Goal: Find specific page/section: Find specific page/section

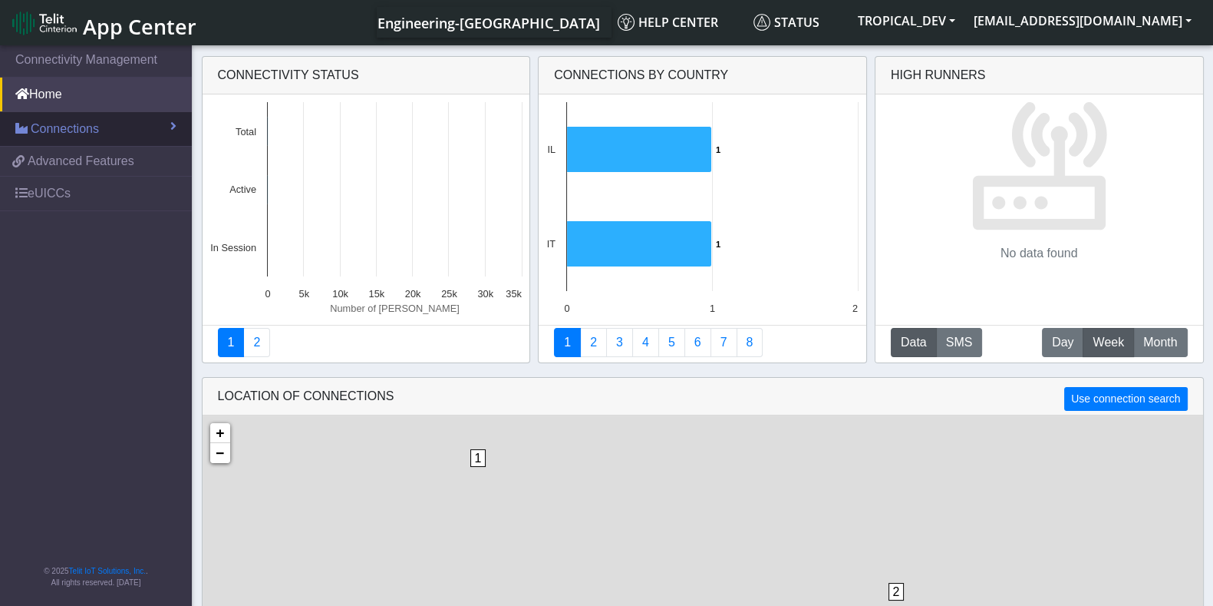
click at [77, 123] on span "Connections" at bounding box center [65, 129] width 68 height 18
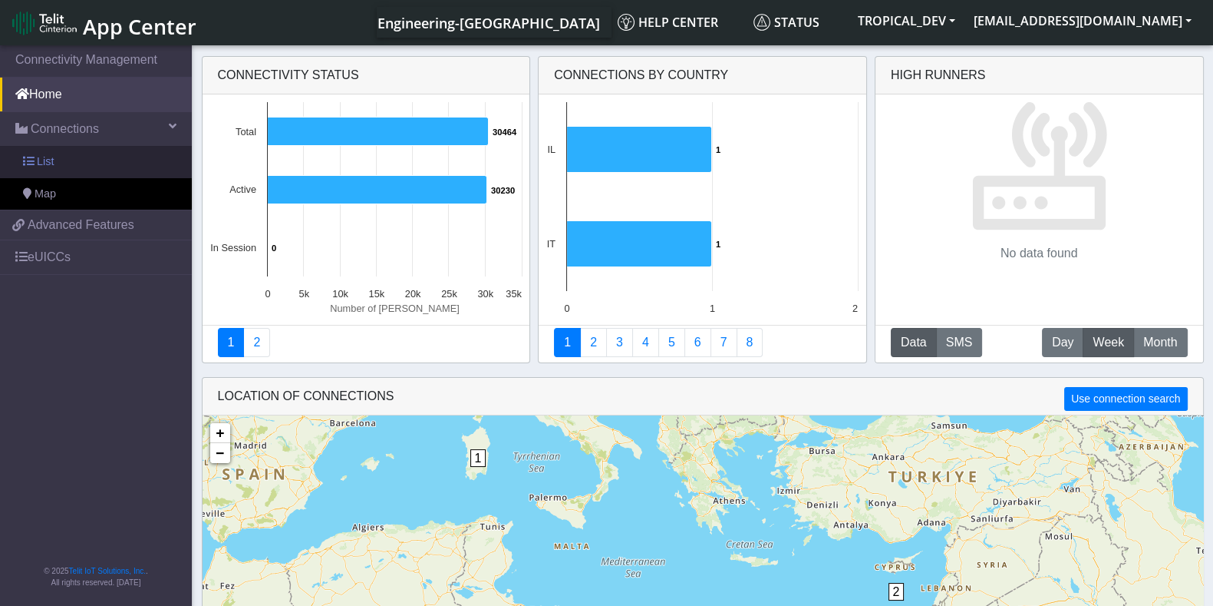
click at [61, 158] on link "List" at bounding box center [96, 162] width 192 height 32
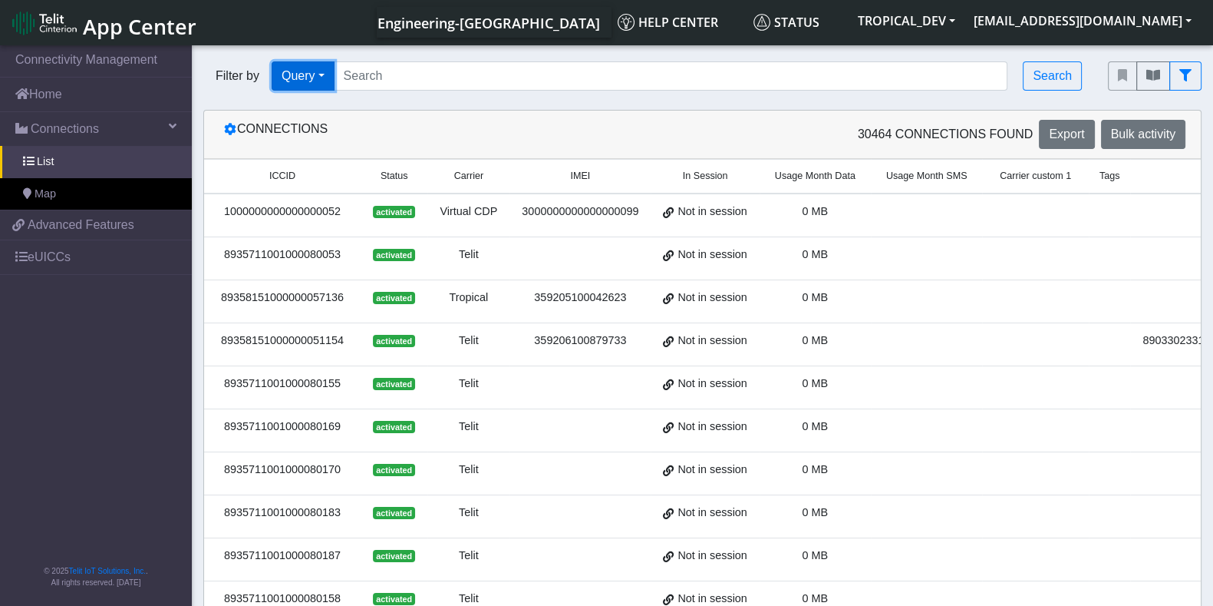
click at [319, 76] on button "Query" at bounding box center [303, 75] width 63 height 29
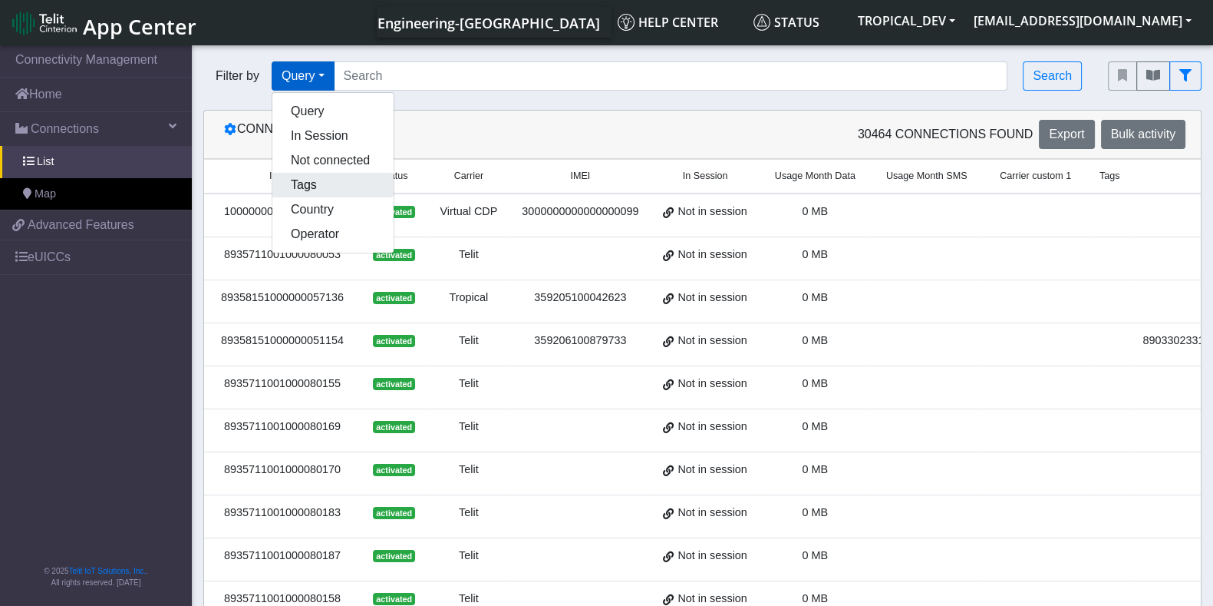
click at [322, 186] on button "Tags" at bounding box center [332, 185] width 121 height 25
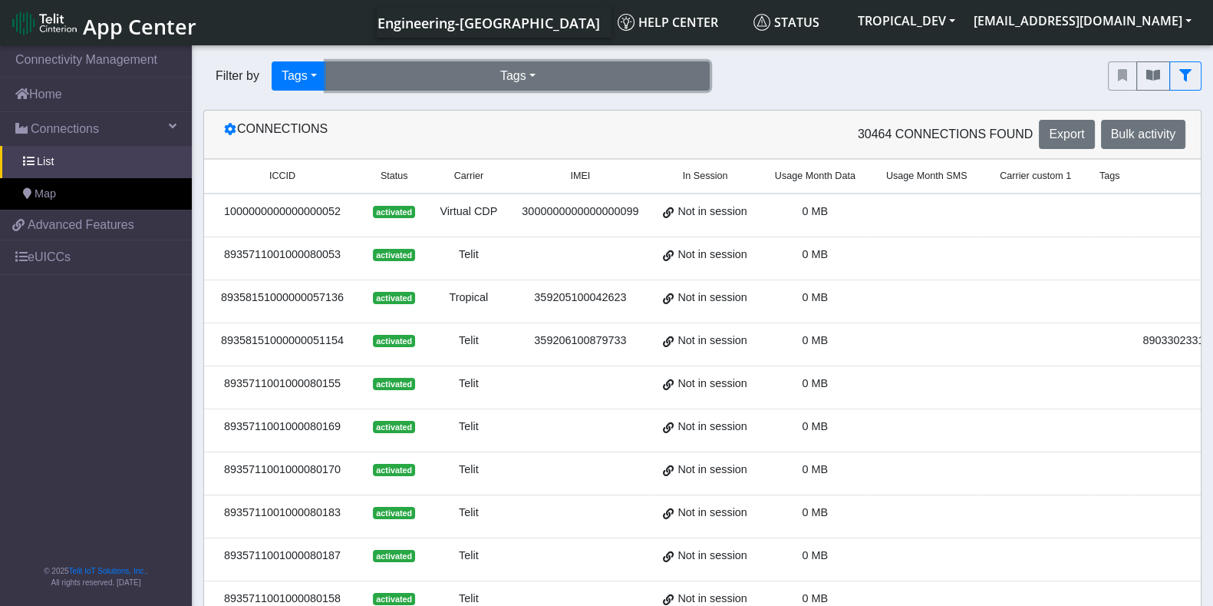
click at [453, 71] on button "Tags" at bounding box center [518, 75] width 384 height 29
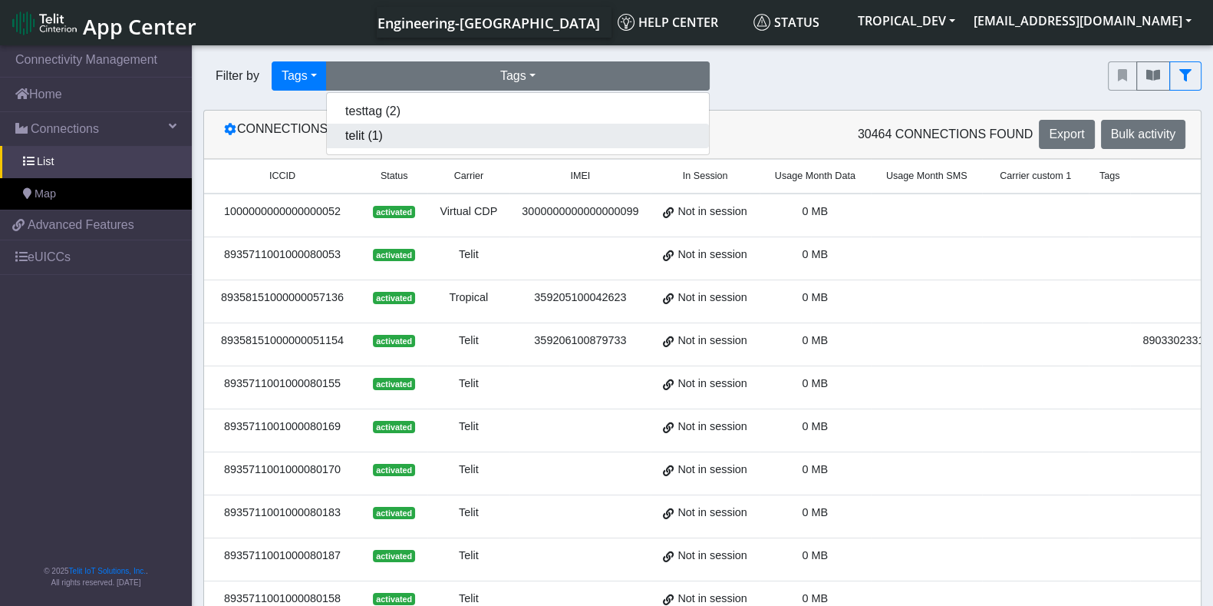
click at [380, 134] on button "telit (1)" at bounding box center [518, 136] width 382 height 25
